Goal: Task Accomplishment & Management: Manage account settings

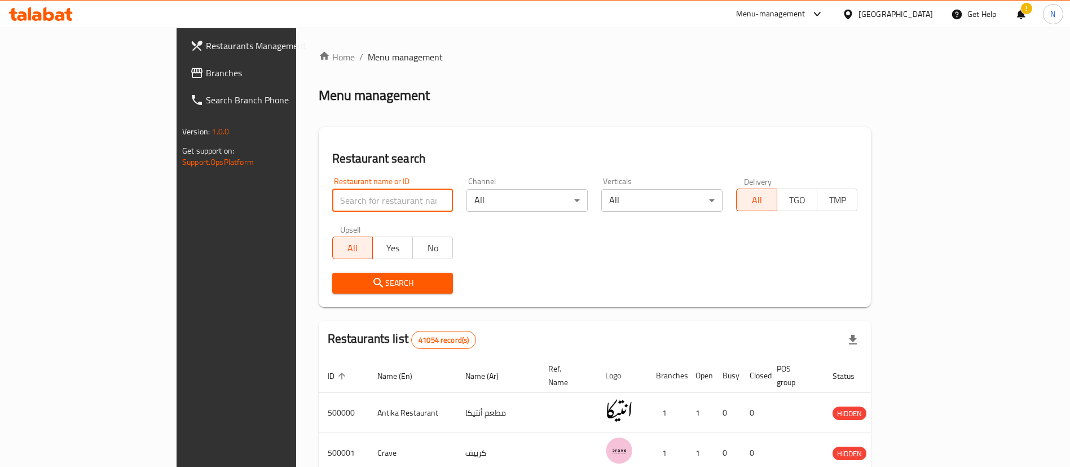
click at [332, 204] on input "search" at bounding box center [392, 200] width 121 height 23
paste input "704278"
type input "704278"
click button "Search" at bounding box center [392, 283] width 121 height 21
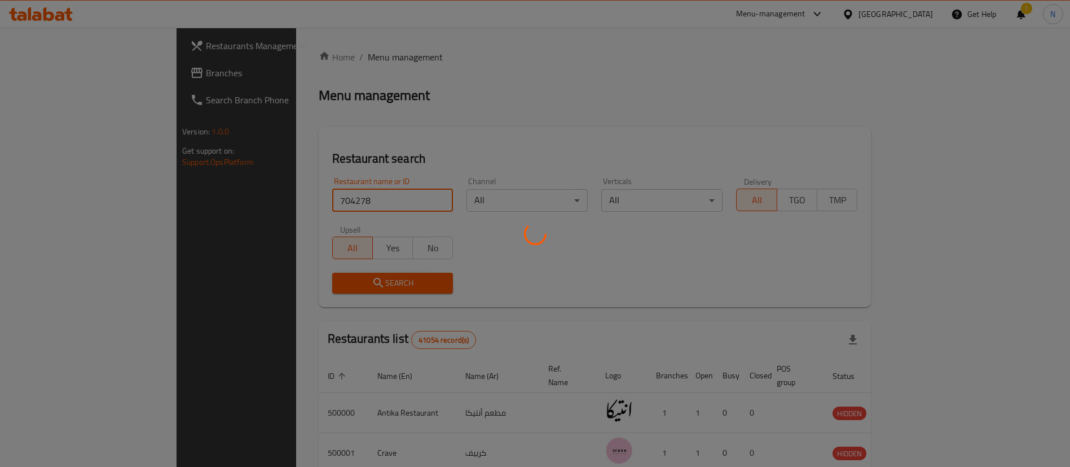
scroll to position [15, 0]
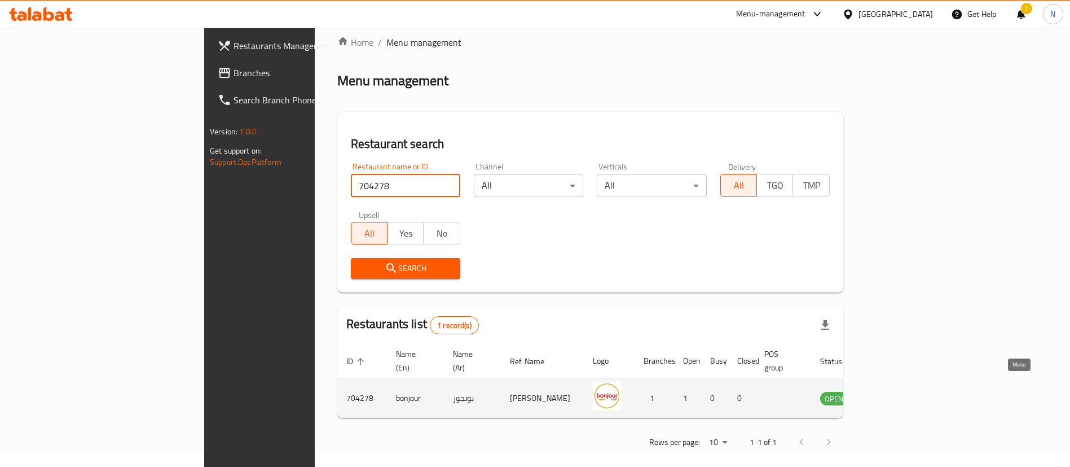
click at [893, 391] on icon "enhanced table" at bounding box center [887, 398] width 14 height 14
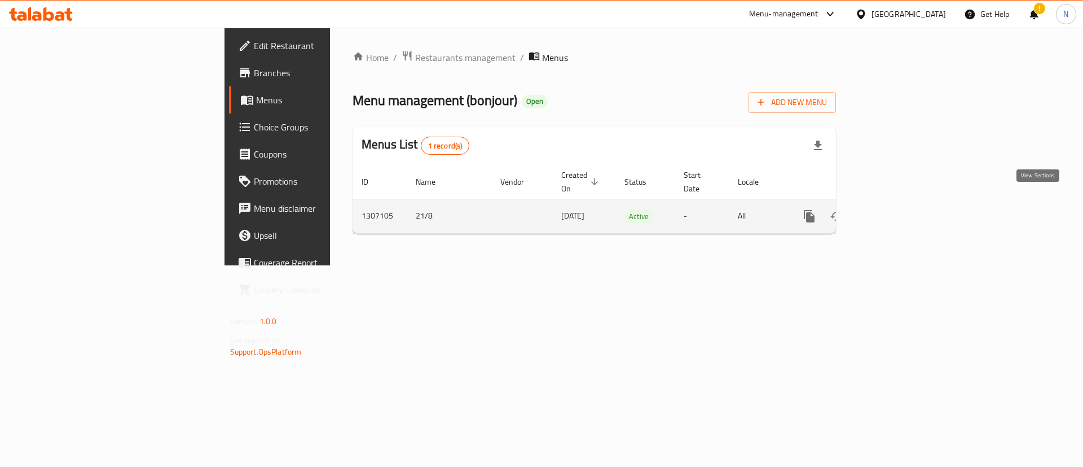
click at [898, 209] on icon "enhanced table" at bounding box center [891, 216] width 14 height 14
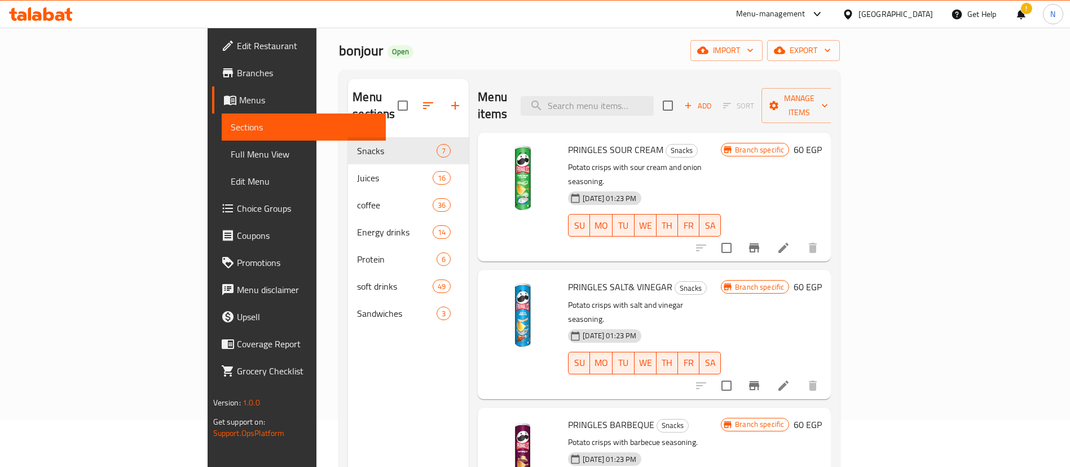
scroll to position [49, 0]
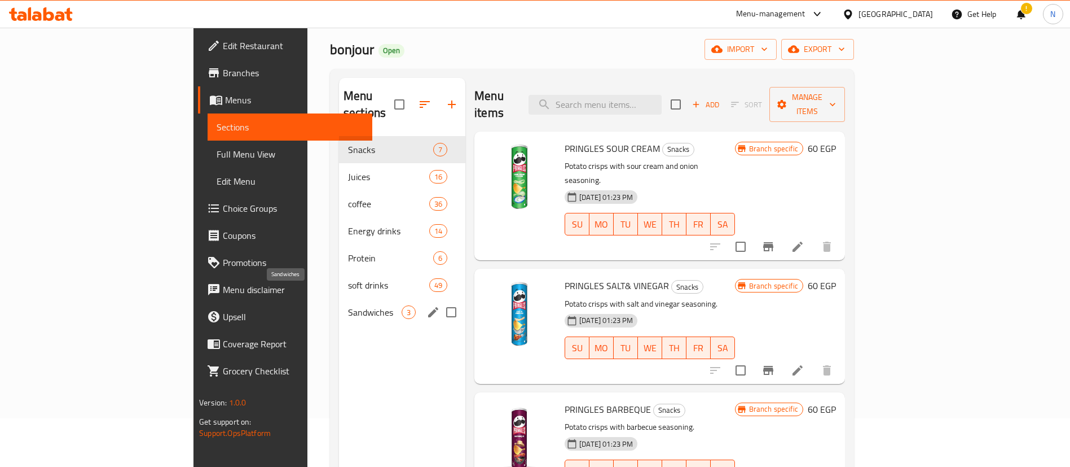
click at [348, 305] on span "Sandwiches" at bounding box center [375, 312] width 54 height 14
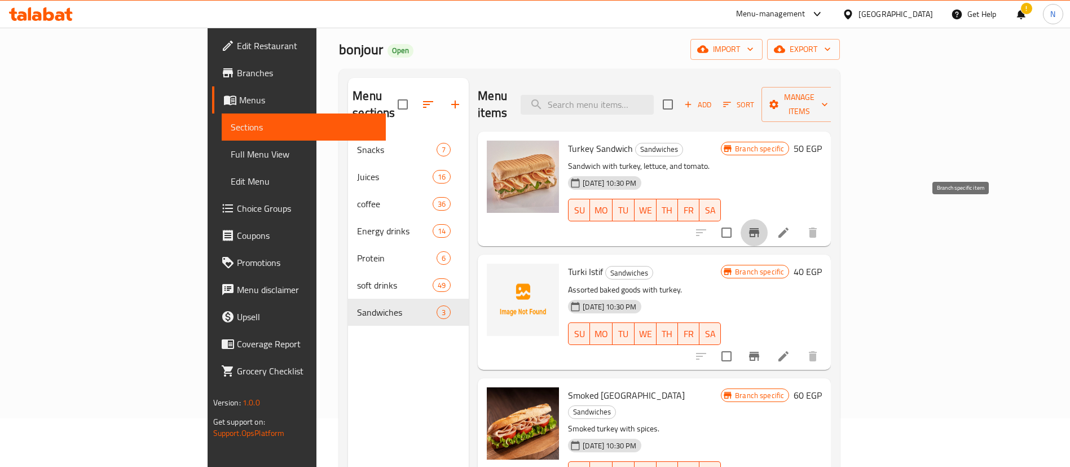
click at [761, 226] on icon "Branch-specific-item" at bounding box center [755, 233] width 14 height 14
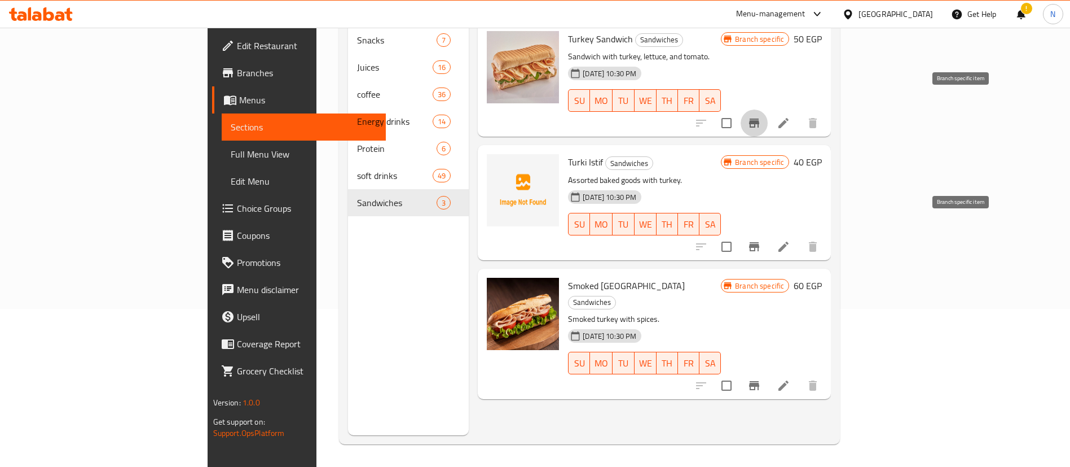
click at [761, 240] on icon "Branch-specific-item" at bounding box center [755, 247] width 14 height 14
